Goal: Navigation & Orientation: Find specific page/section

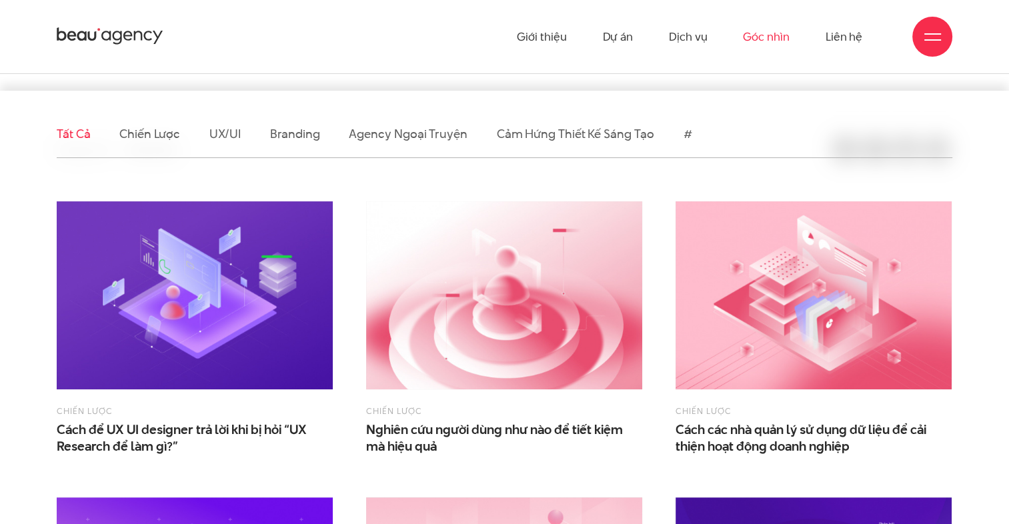
scroll to position [263, 0]
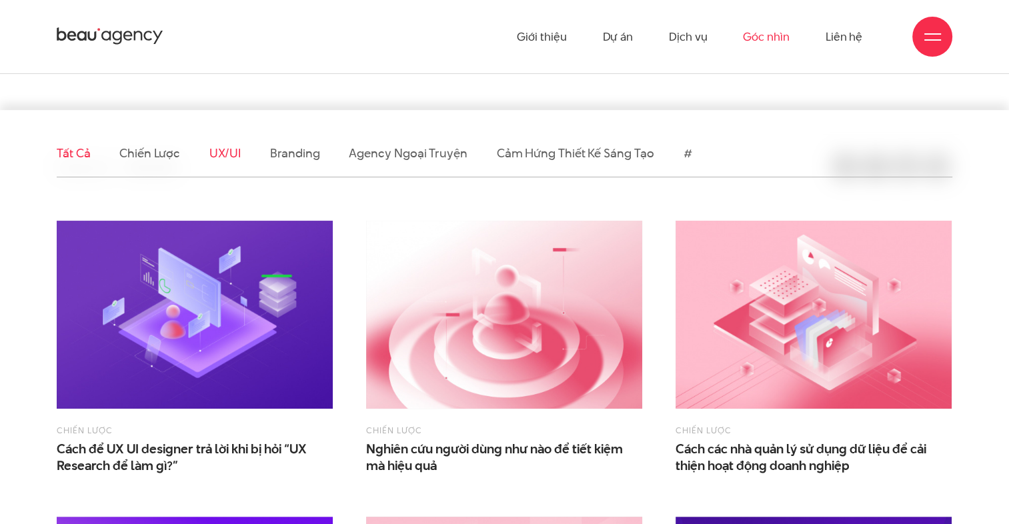
click at [234, 147] on link "UX/UI" at bounding box center [225, 153] width 32 height 17
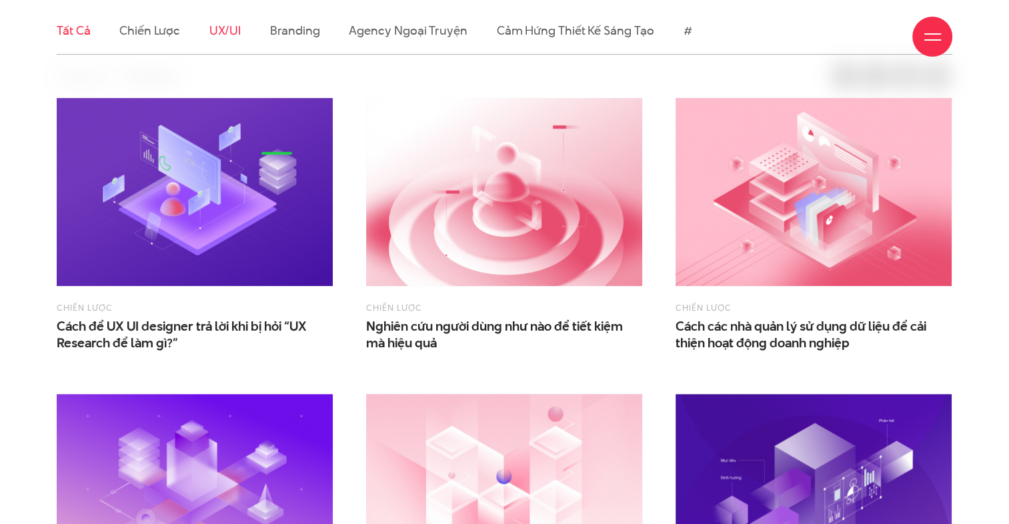
scroll to position [394, 0]
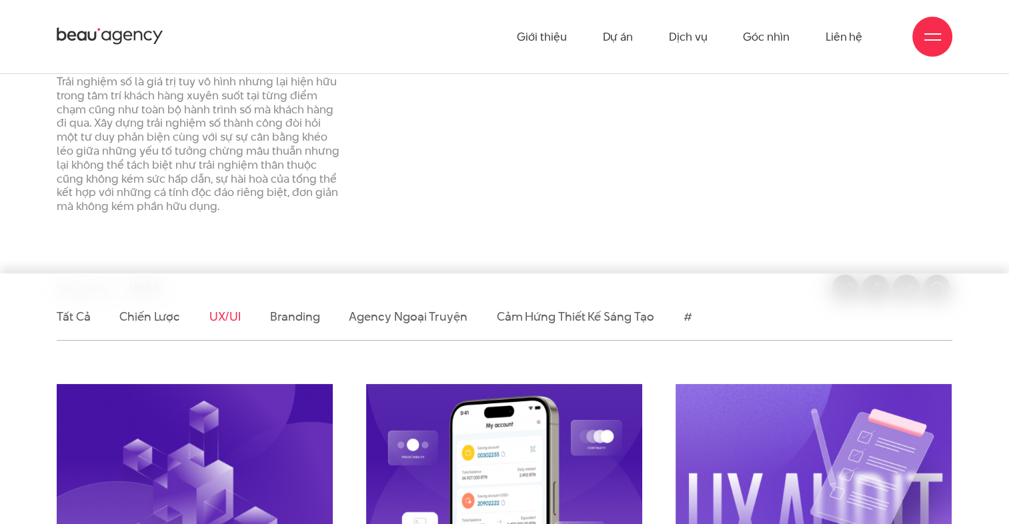
scroll to position [117, 0]
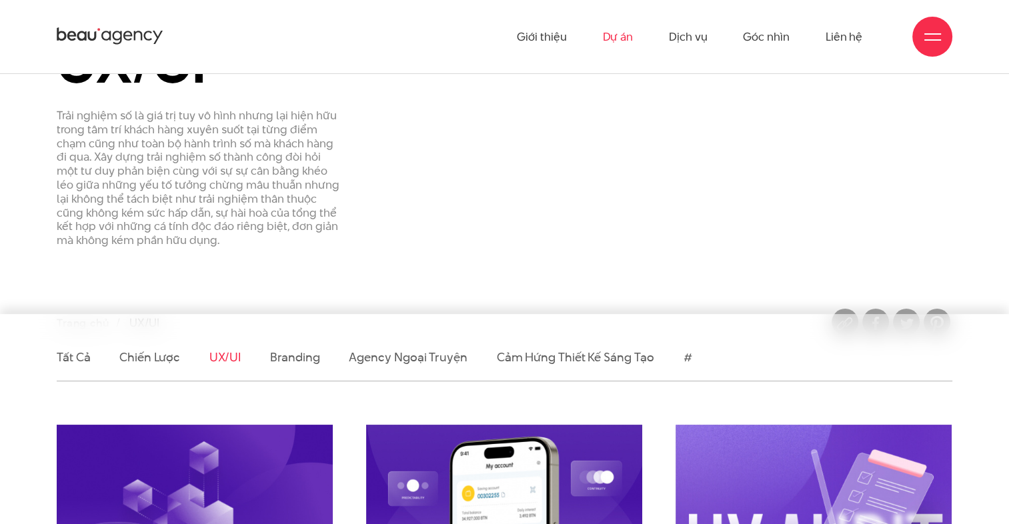
click at [614, 41] on link "Dự án" at bounding box center [617, 36] width 31 height 73
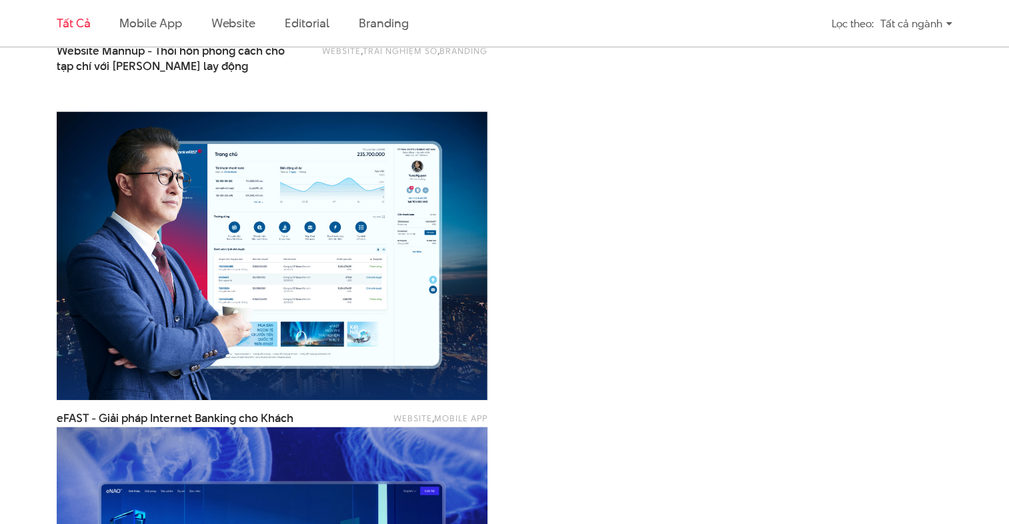
scroll to position [2366, 0]
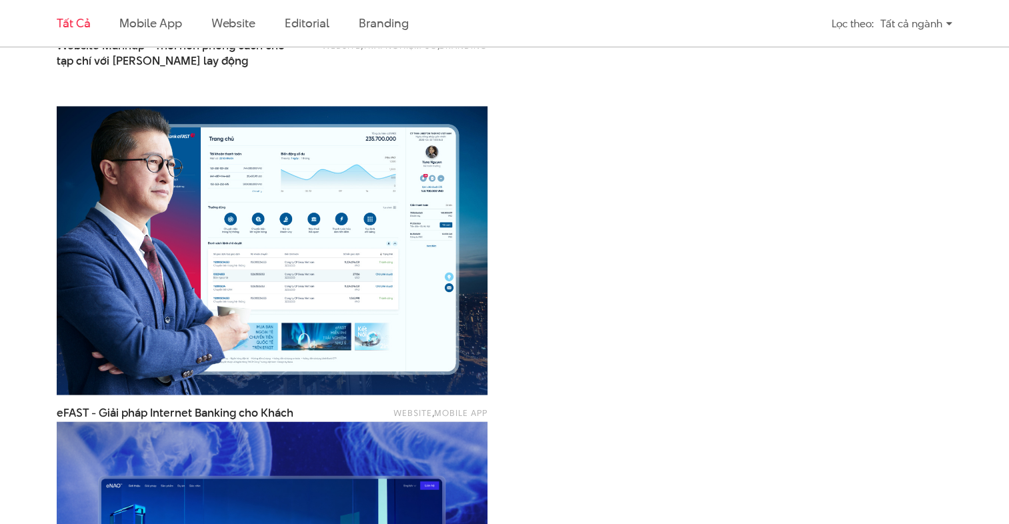
click at [342, 339] on img at bounding box center [272, 249] width 474 height 317
click at [398, 272] on img at bounding box center [272, 249] width 474 height 317
